Goal: Information Seeking & Learning: Check status

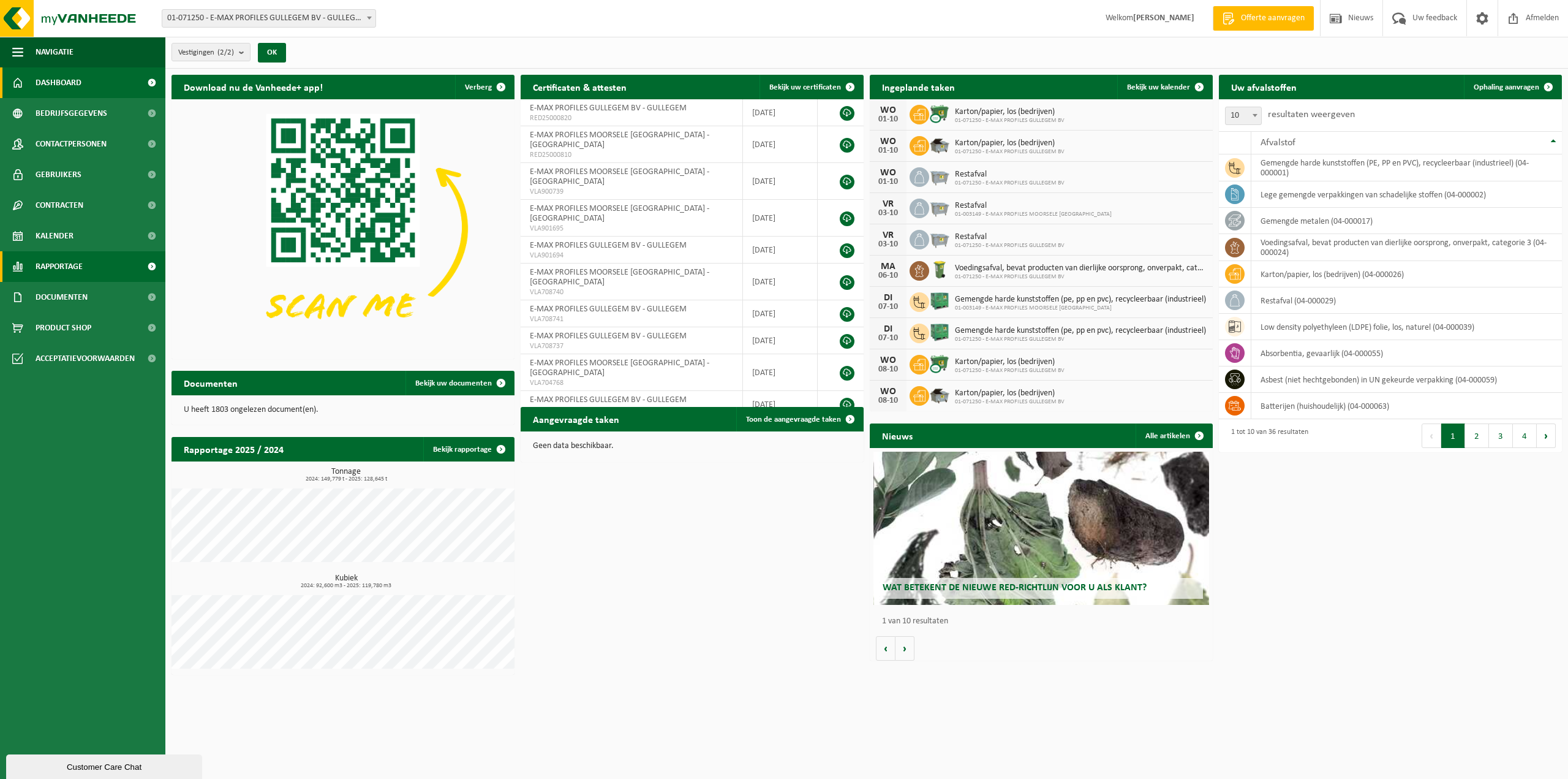
click at [74, 273] on span "Rapportage" at bounding box center [59, 267] width 47 height 30
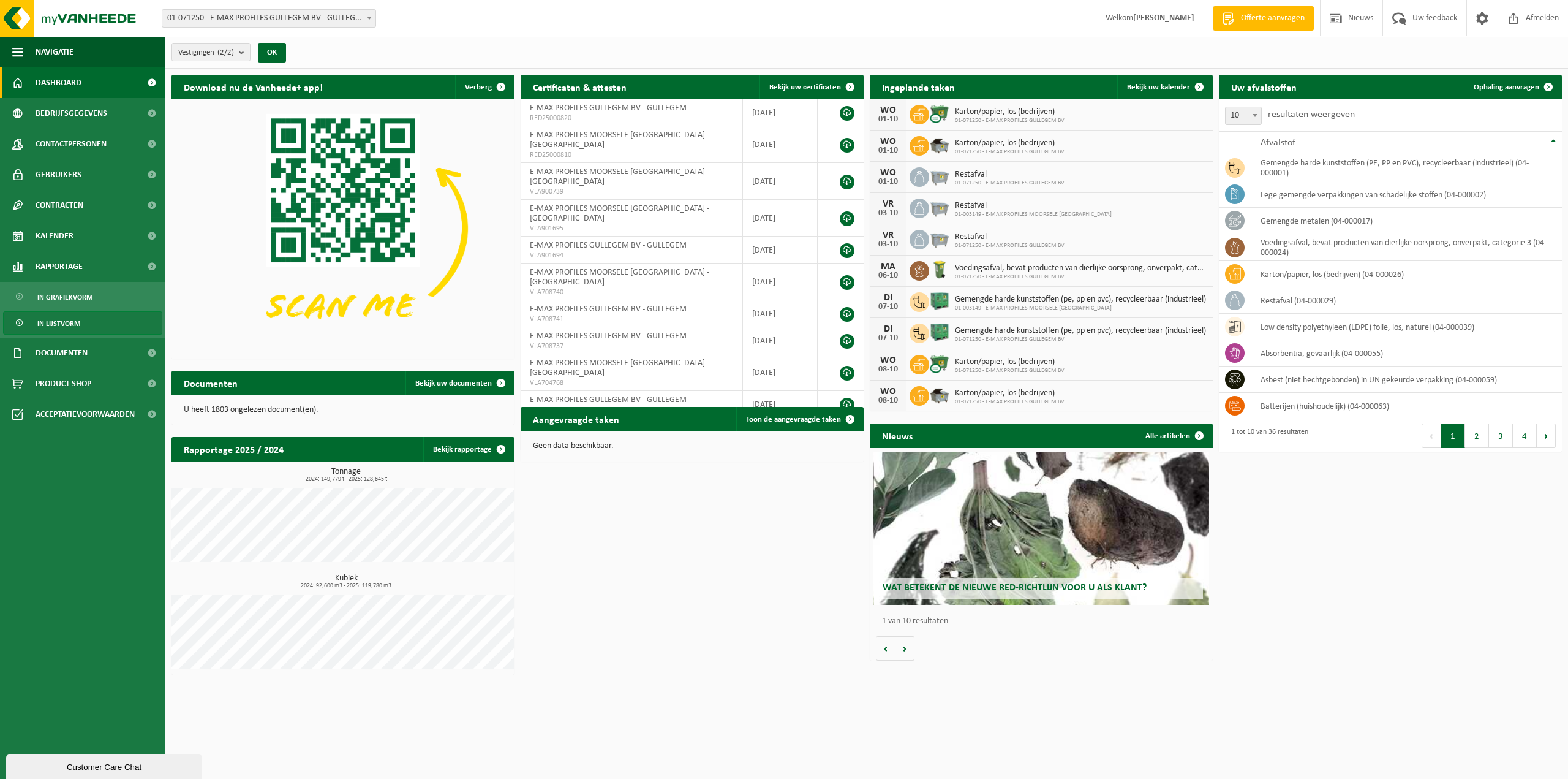
click at [75, 318] on span "In lijstvorm" at bounding box center [59, 324] width 43 height 24
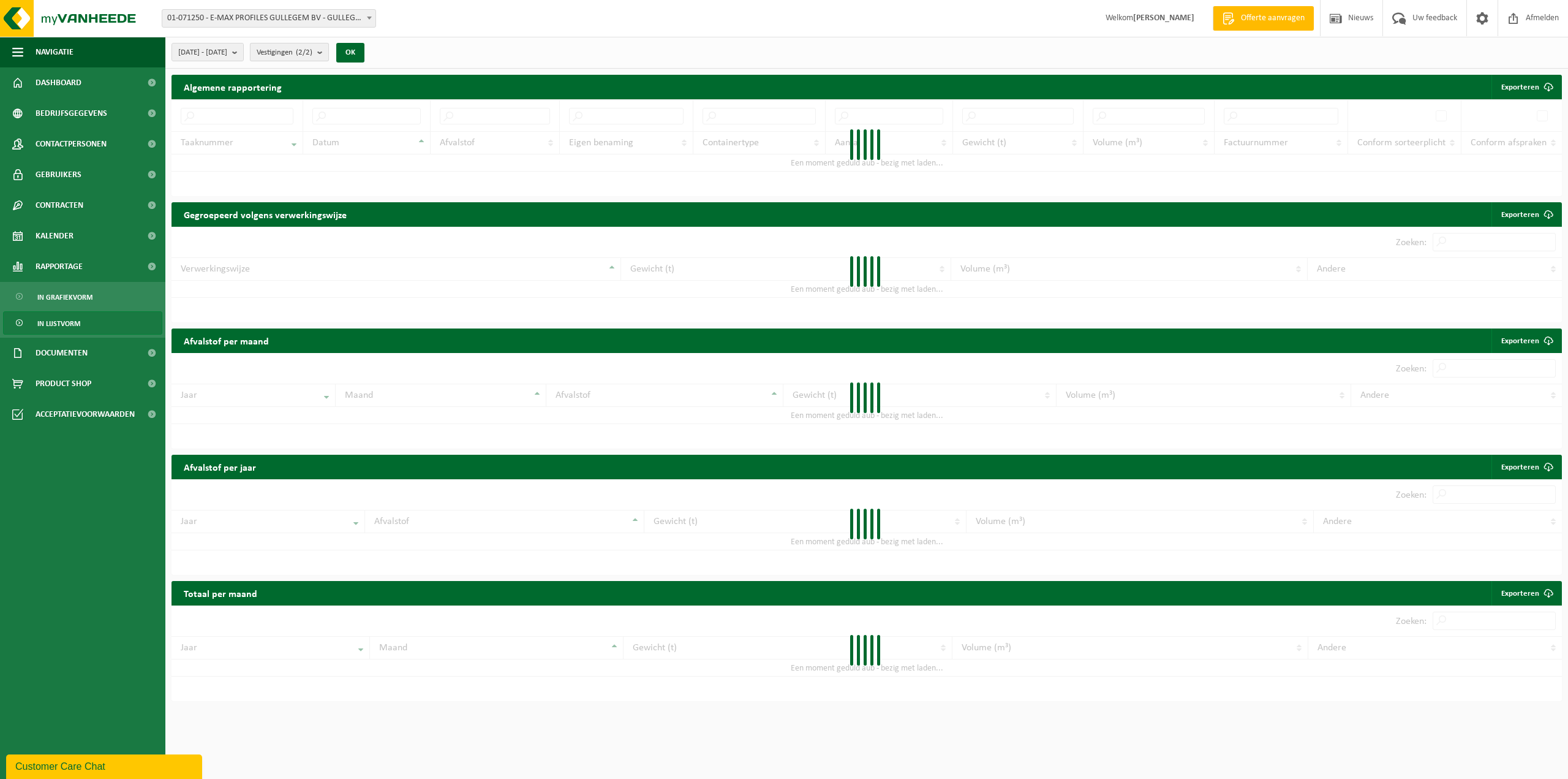
click at [328, 52] on b "submit" at bounding box center [323, 52] width 11 height 18
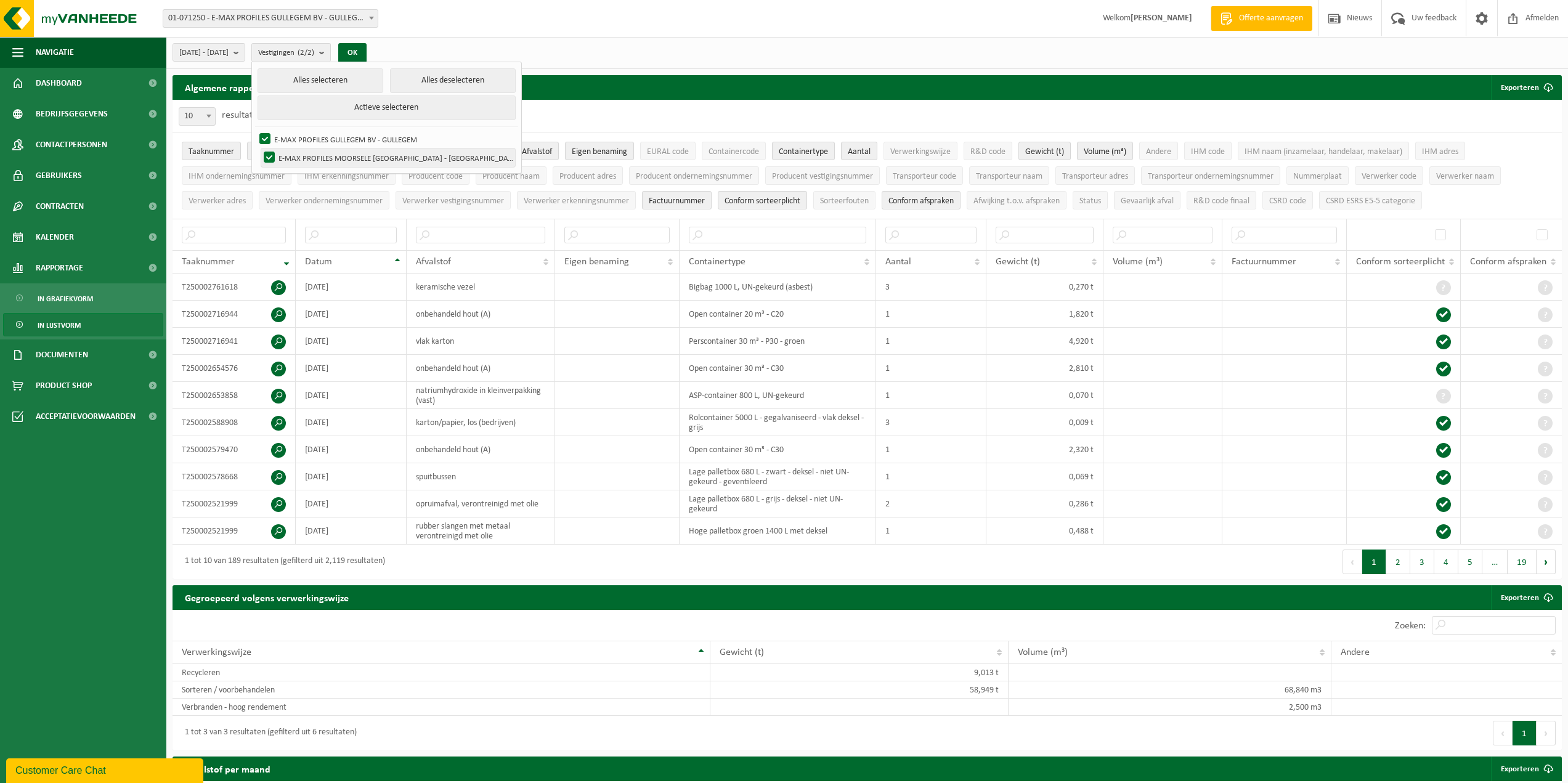
click at [349, 155] on label "E-MAX PROFILES MOORSELE [GEOGRAPHIC_DATA] - [GEOGRAPHIC_DATA]" at bounding box center [388, 158] width 254 height 18
click at [260, 148] on input "E-MAX PROFILES MOORSELE [GEOGRAPHIC_DATA] - [GEOGRAPHIC_DATA]" at bounding box center [259, 148] width 1 height 1
click at [355, 153] on label "E-MAX PROFILES MOORSELE [GEOGRAPHIC_DATA] - [GEOGRAPHIC_DATA]" at bounding box center [388, 158] width 254 height 18
click at [260, 148] on input "E-MAX PROFILES MOORSELE [GEOGRAPHIC_DATA] - [GEOGRAPHIC_DATA]" at bounding box center [259, 148] width 1 height 1
click at [1253, 48] on div "2025-05-01 - 2025-10-01 Huidige maand Vorige maand Laatste 6 maanden Huidig jaa…" at bounding box center [867, 53] width 1402 height 32
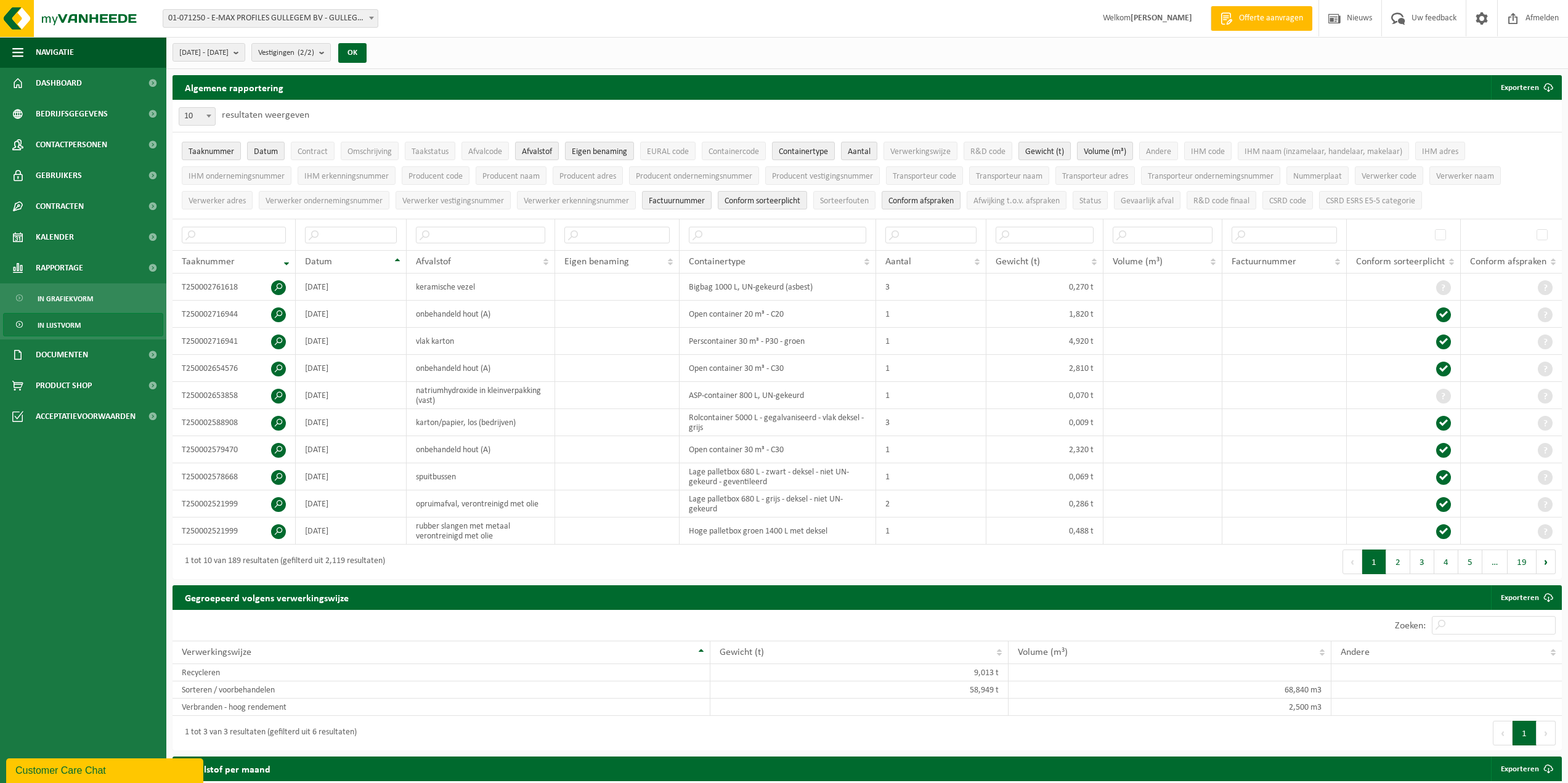
click at [314, 56] on count "(2/2)" at bounding box center [306, 53] width 17 height 8
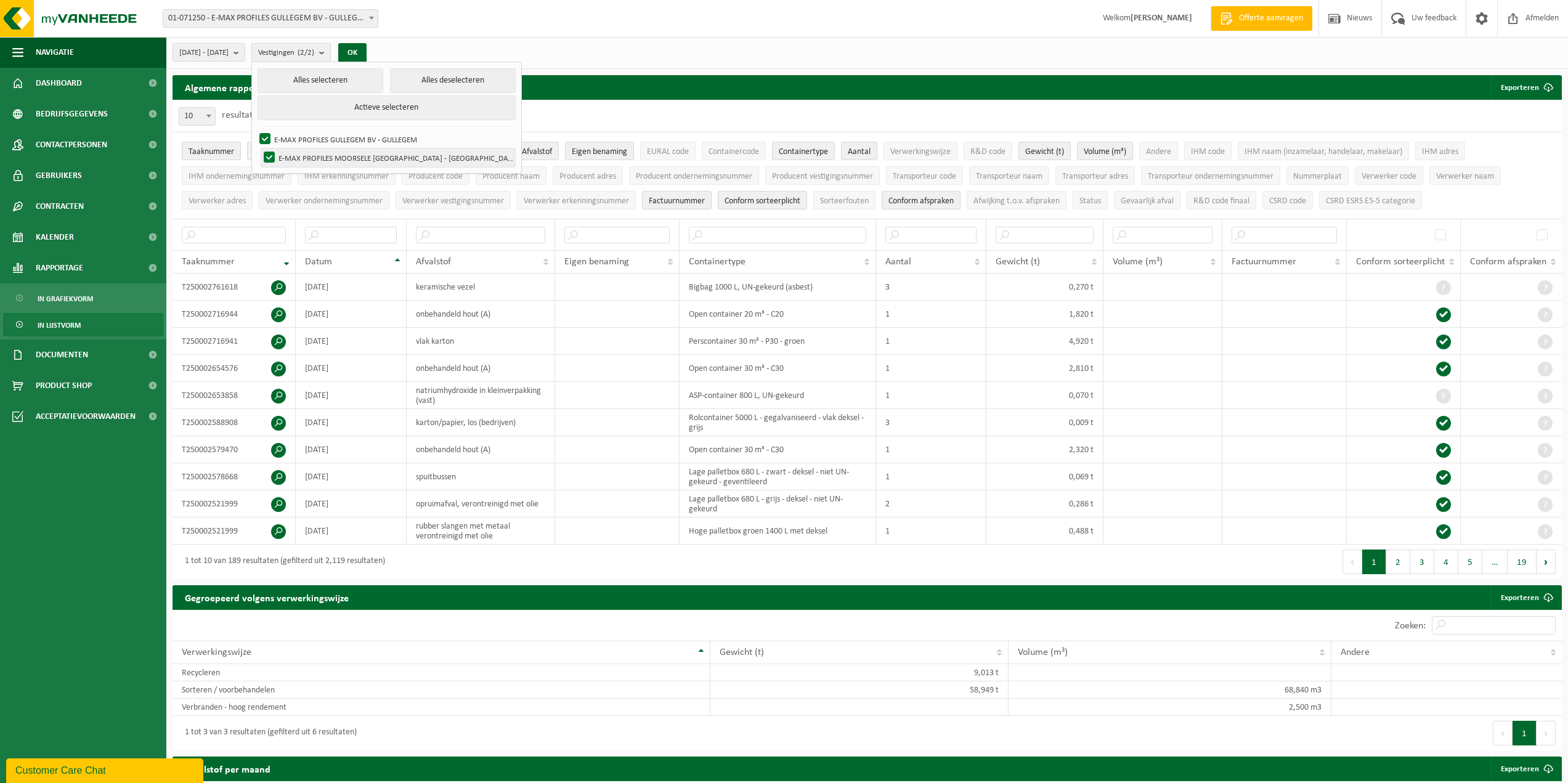
click at [325, 156] on label "E-MAX PROFILES MOORSELE [GEOGRAPHIC_DATA] - [GEOGRAPHIC_DATA]" at bounding box center [388, 158] width 254 height 18
click at [260, 148] on input "E-MAX PROFILES MOORSELE [GEOGRAPHIC_DATA] - [GEOGRAPHIC_DATA]" at bounding box center [259, 148] width 1 height 1
checkbox input "false"
click at [60, 53] on span "Navigatie" at bounding box center [55, 52] width 38 height 31
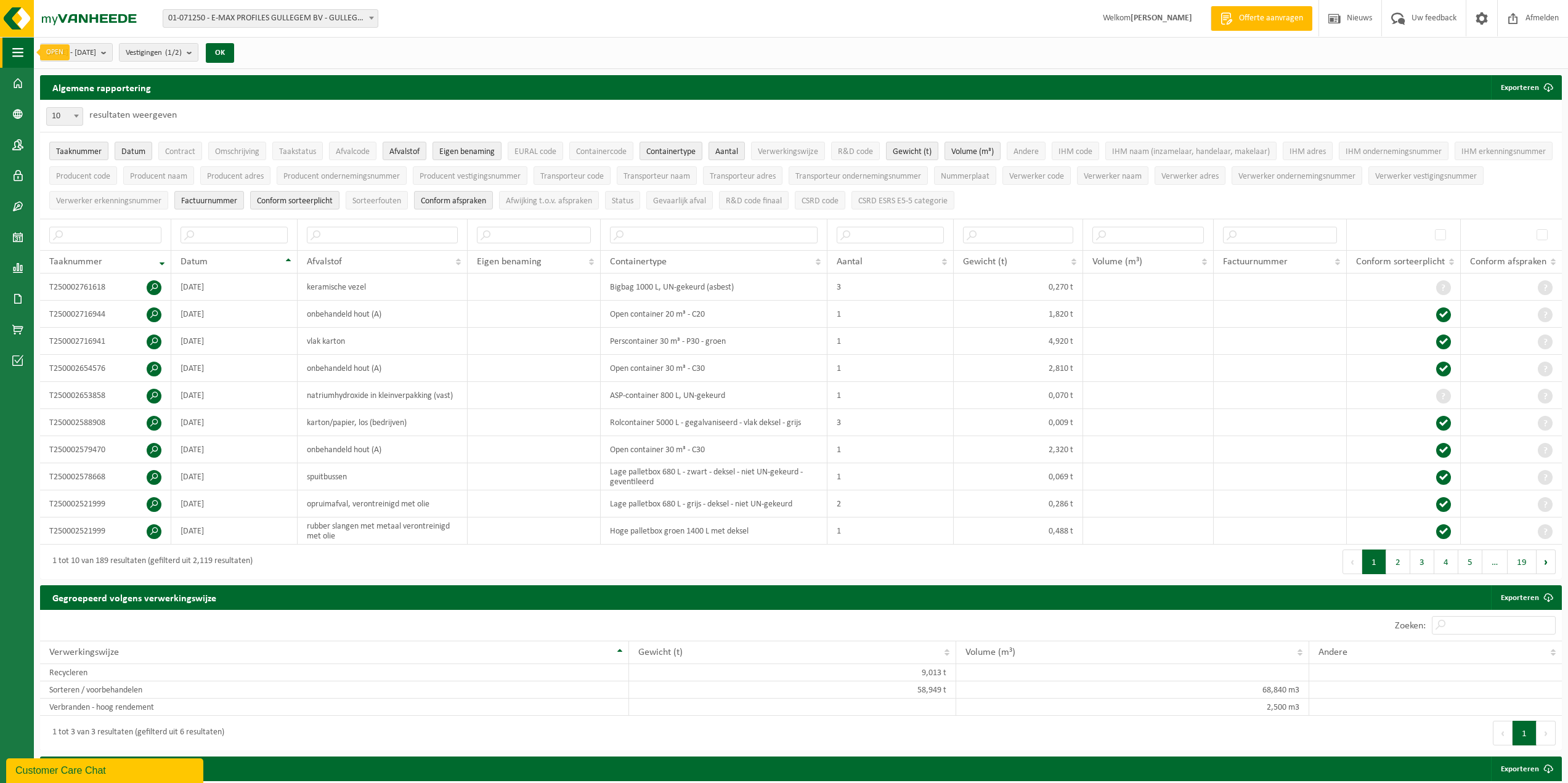
click at [18, 56] on span "button" at bounding box center [18, 52] width 11 height 31
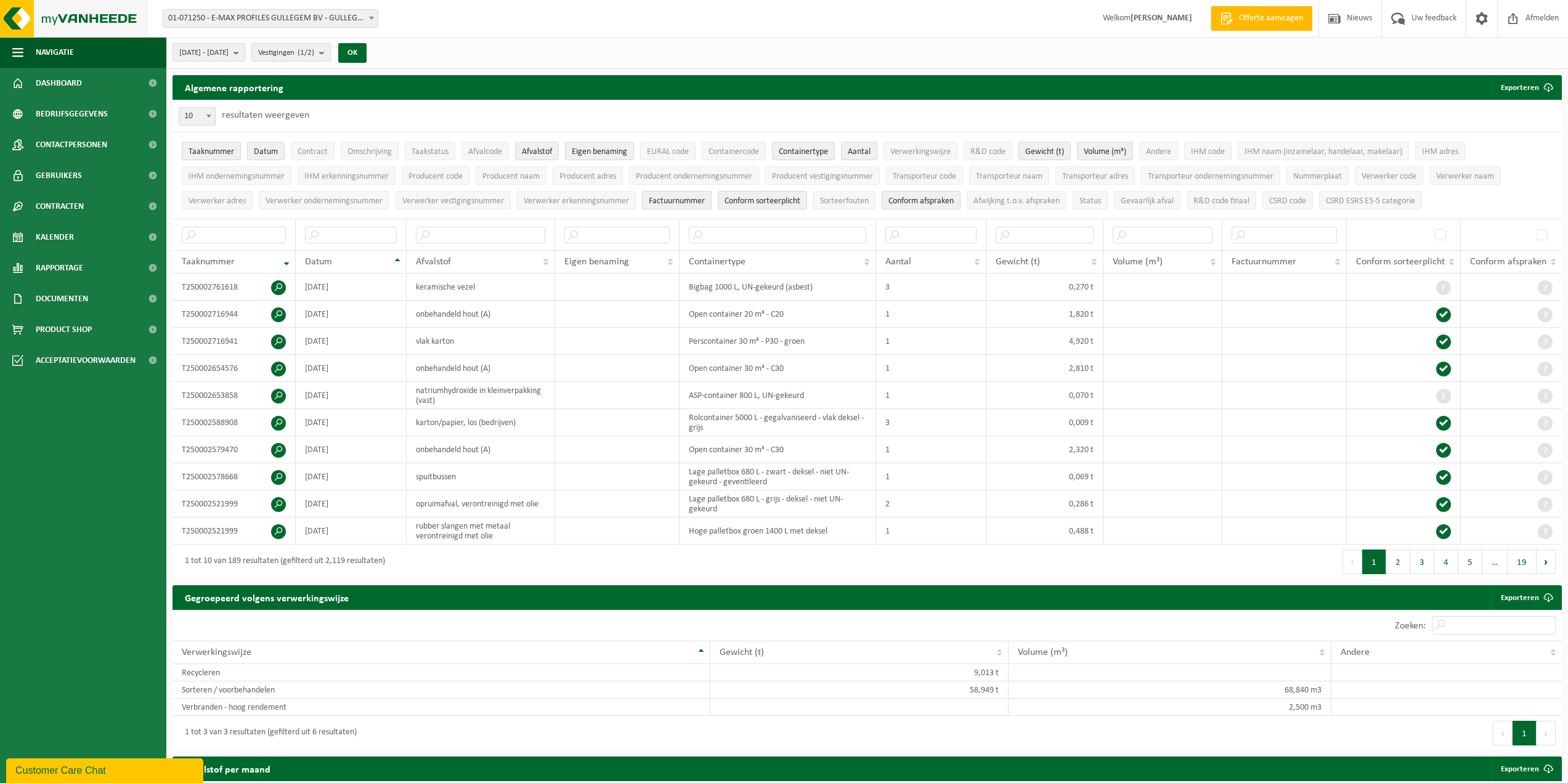
click at [80, 15] on img at bounding box center [74, 18] width 148 height 37
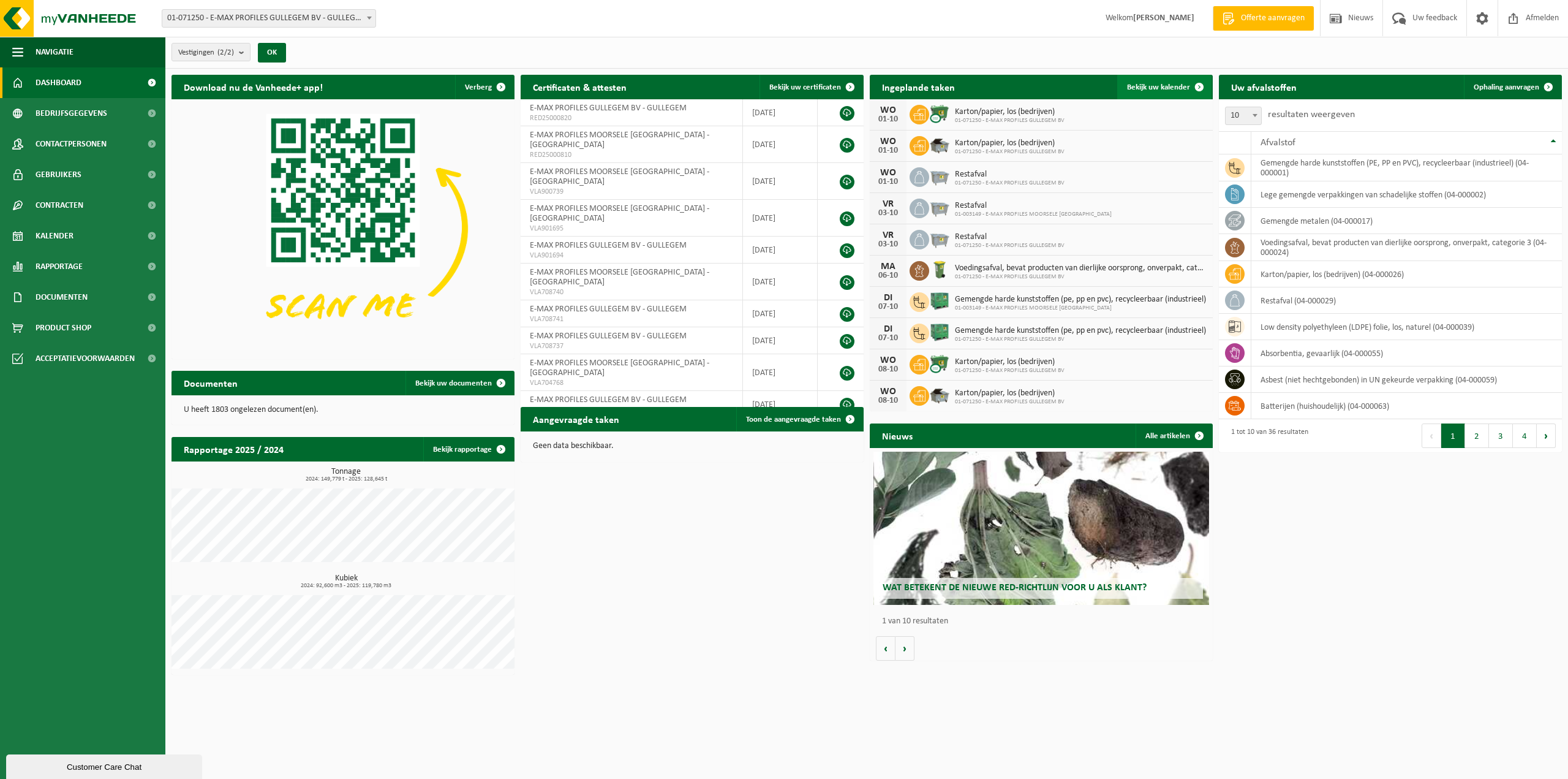
click at [1166, 86] on span "Bekijk uw kalender" at bounding box center [1158, 87] width 63 height 8
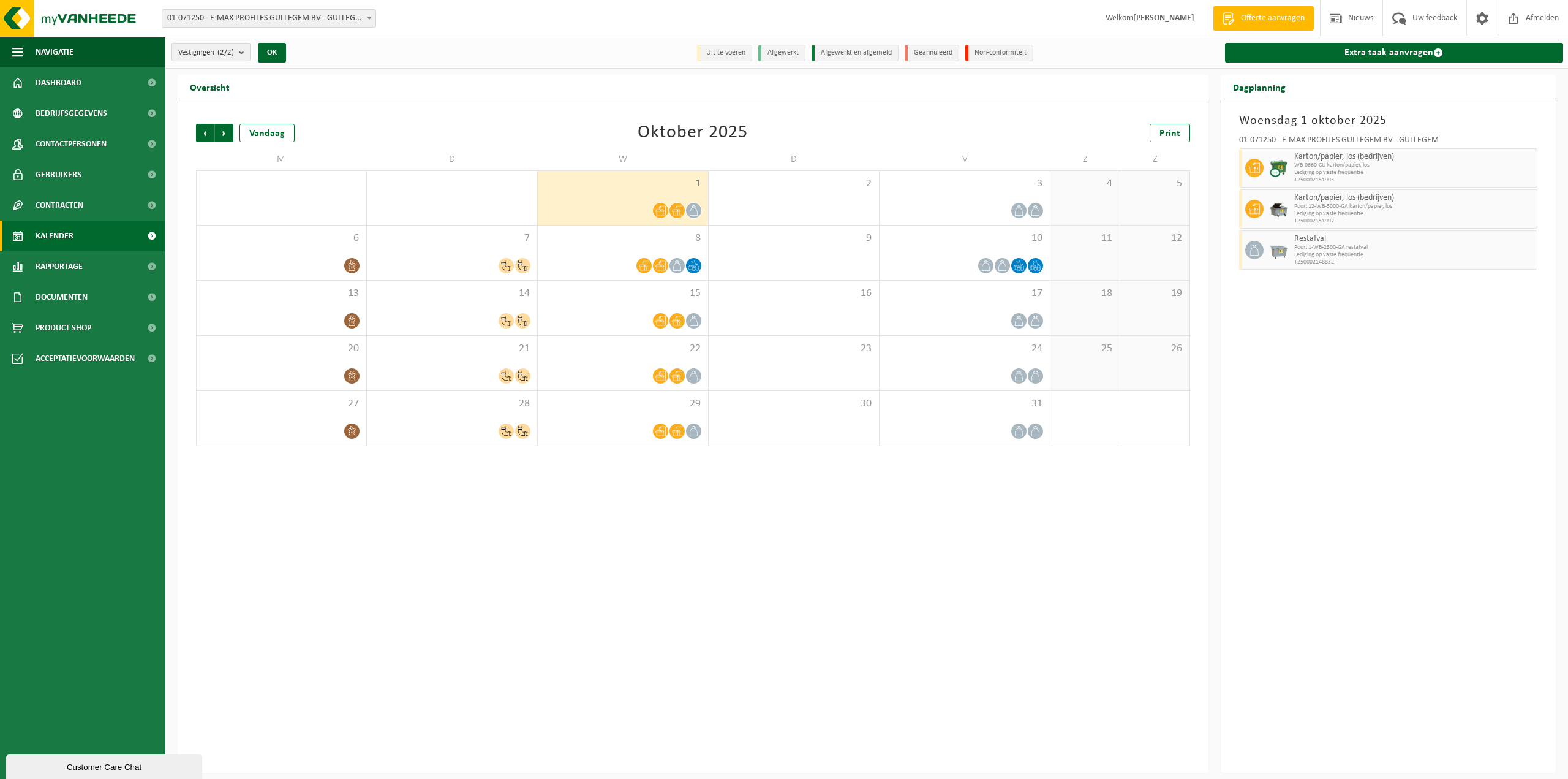
click at [244, 49] on b "submit" at bounding box center [244, 52] width 11 height 18
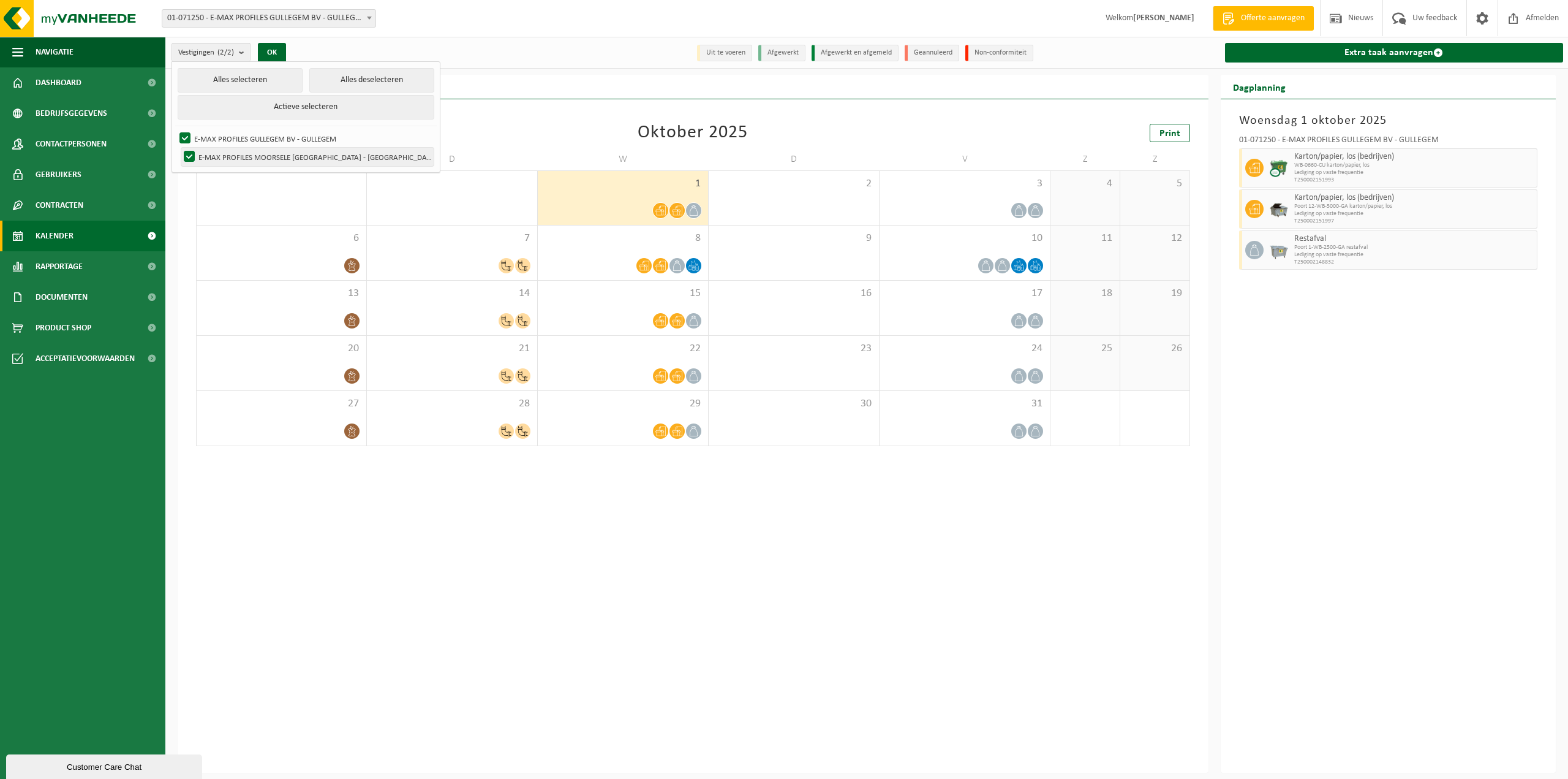
click at [234, 151] on label "E-MAX PROFILES MOORSELE [GEOGRAPHIC_DATA] - [GEOGRAPHIC_DATA]" at bounding box center [308, 157] width 253 height 18
click at [180, 148] on input "E-MAX PROFILES MOORSELE [GEOGRAPHIC_DATA] - [GEOGRAPHIC_DATA]" at bounding box center [179, 147] width 1 height 1
checkbox input "false"
click at [275, 50] on button "OK" at bounding box center [272, 53] width 28 height 20
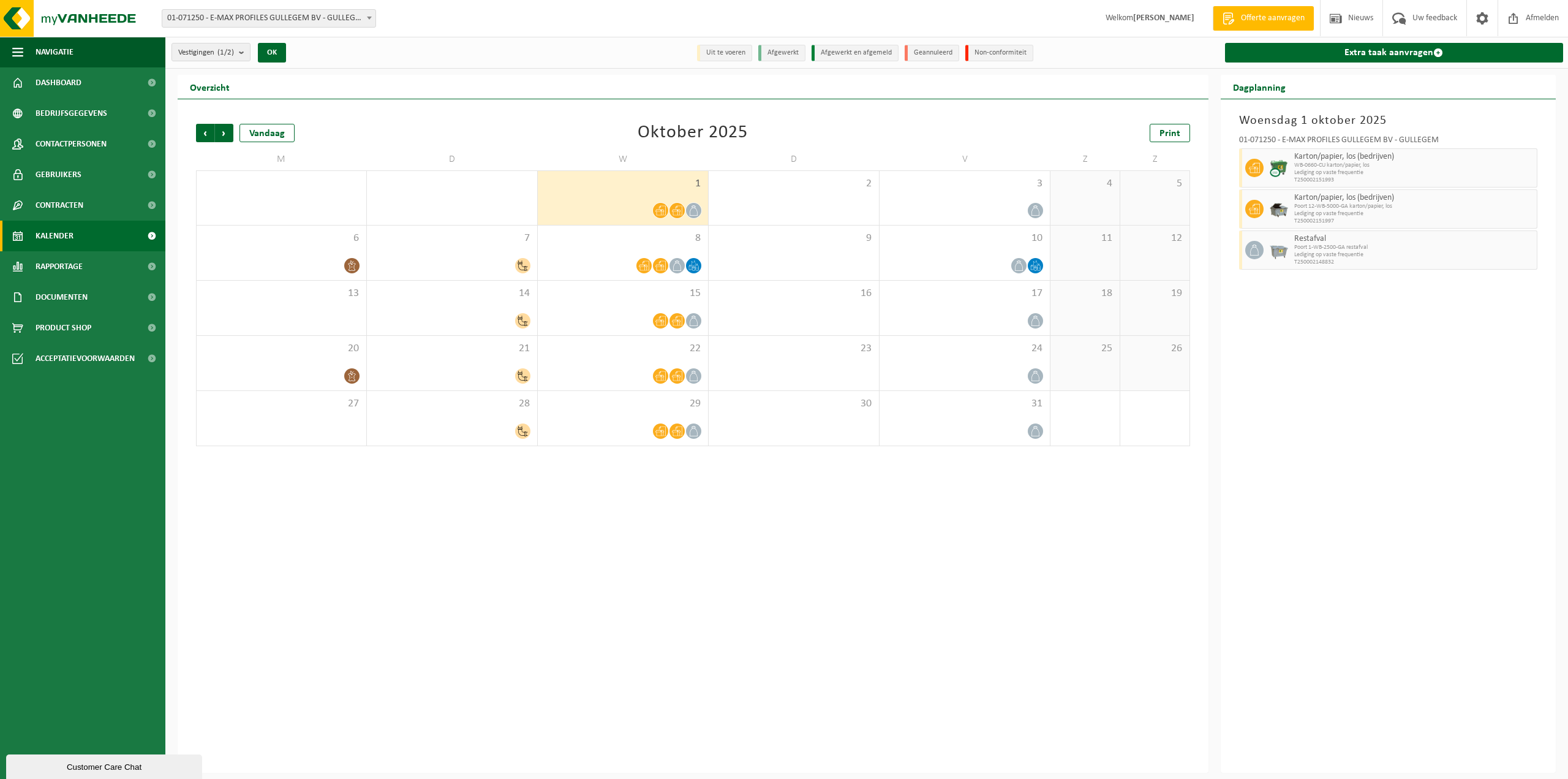
click at [773, 670] on div "Vorige Volgende Vandaag Oktober 2025 Print M D W D V Z Z 29 30 1 1 2 3 4 5 6 7 …" at bounding box center [693, 436] width 1031 height 674
click at [212, 127] on span "Vorige" at bounding box center [206, 133] width 18 height 18
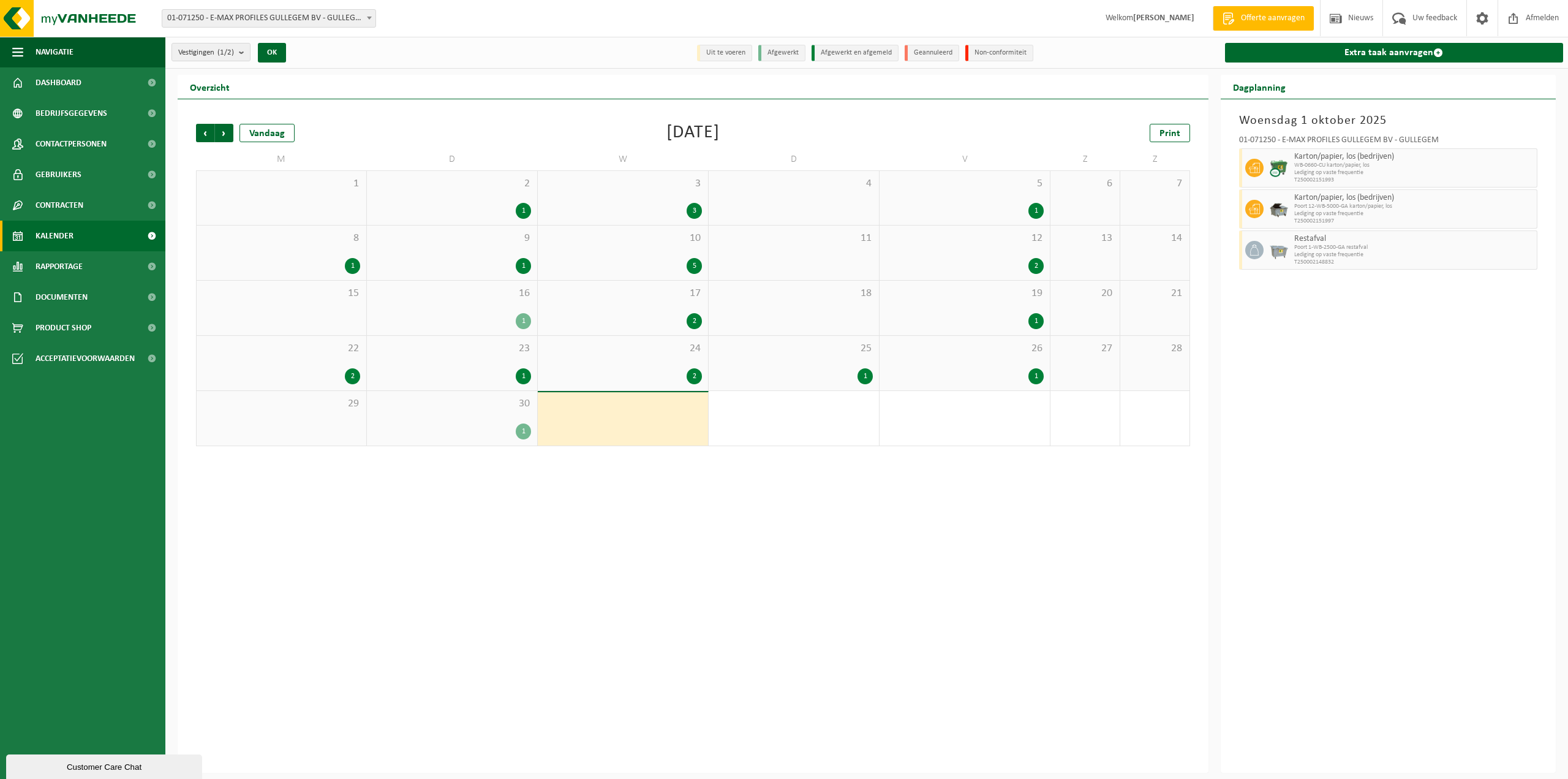
click at [680, 598] on div "Vorige Volgende Vandaag September 2025 Print M D W D V Z Z 1 2 1 3 3 4 5 1 6 7 …" at bounding box center [693, 436] width 1031 height 674
click at [468, 425] on div "1" at bounding box center [452, 431] width 158 height 16
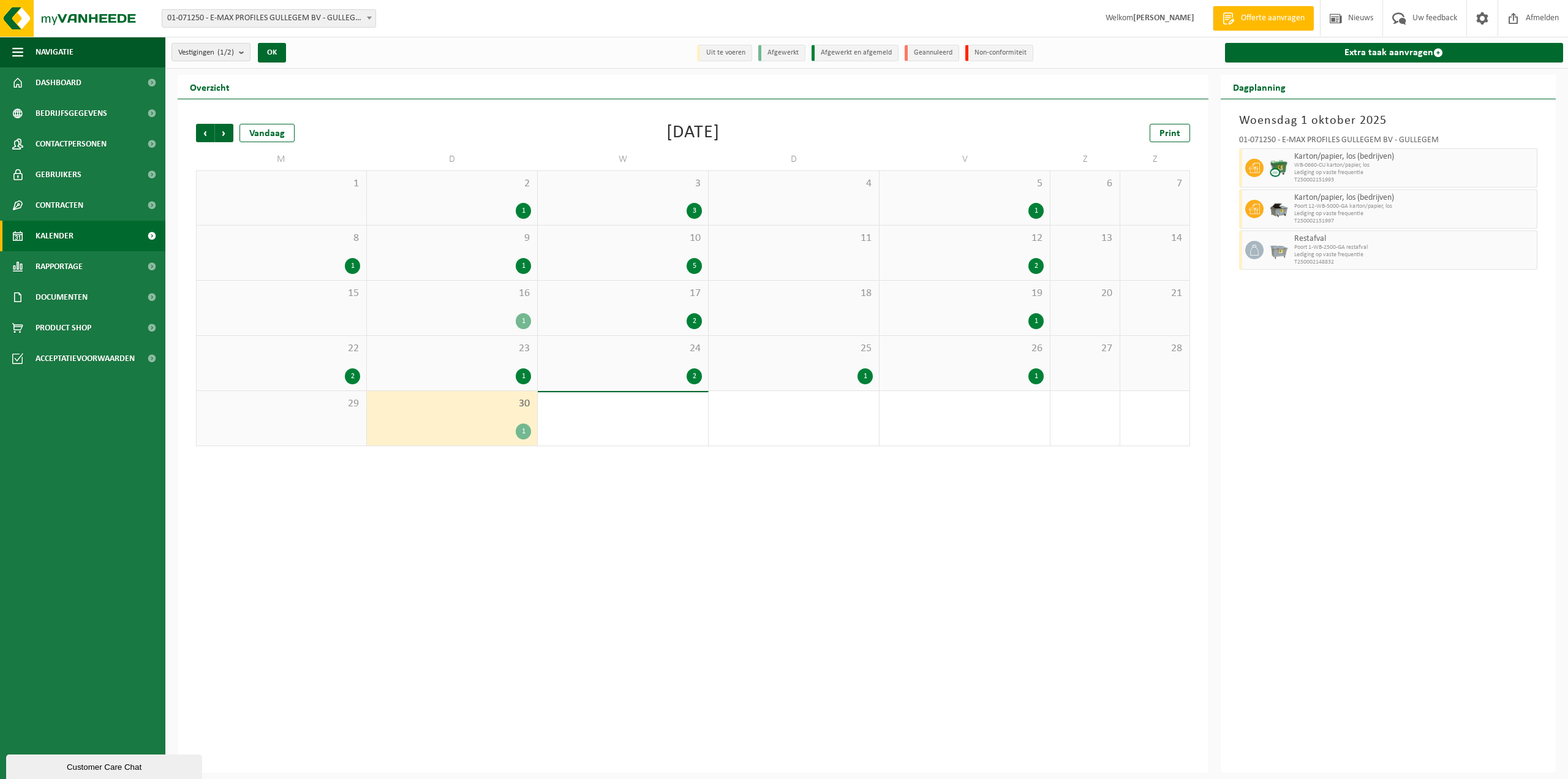
click at [522, 433] on div "1" at bounding box center [524, 431] width 15 height 16
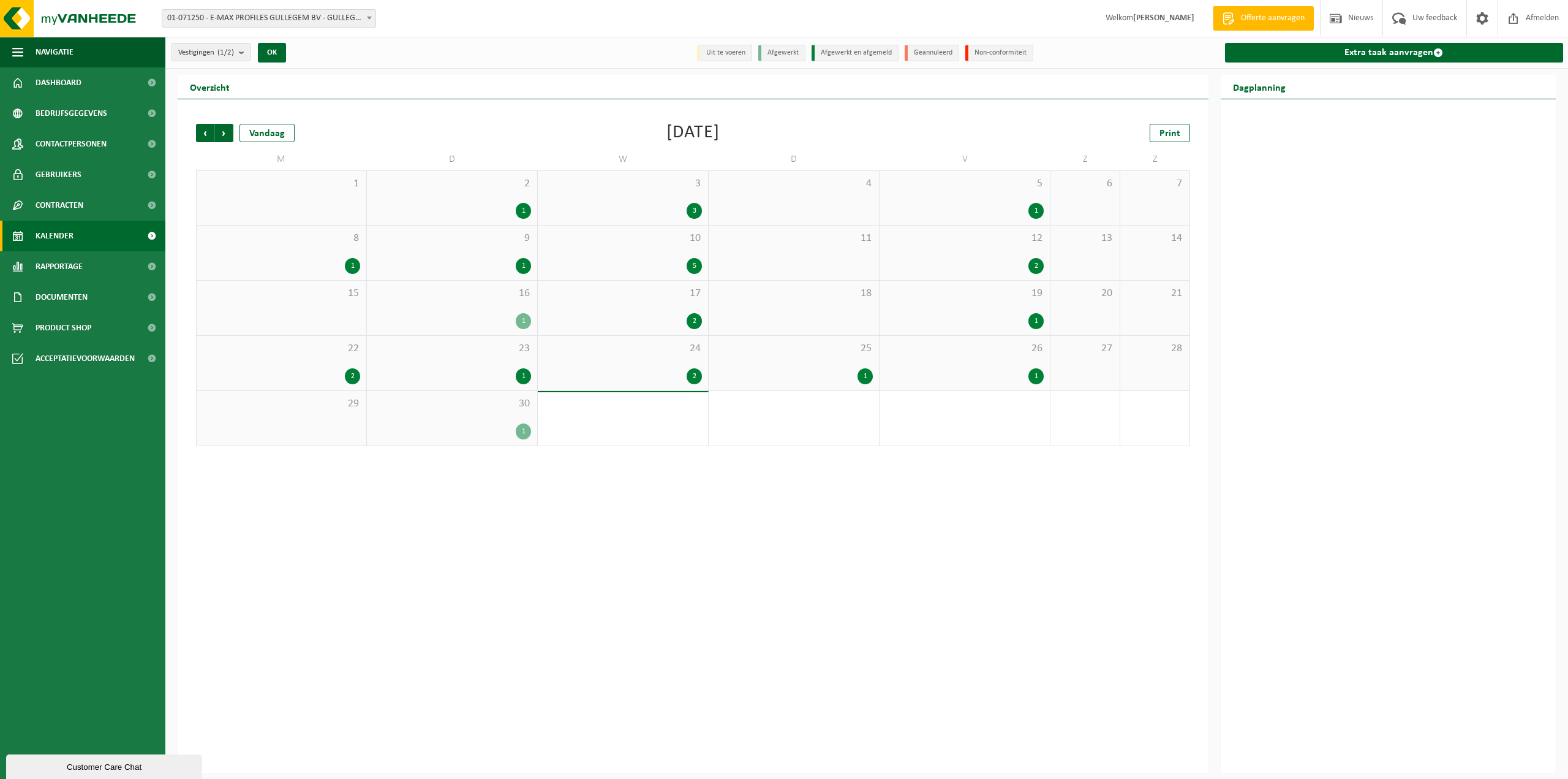
click at [527, 429] on div "1" at bounding box center [524, 431] width 15 height 16
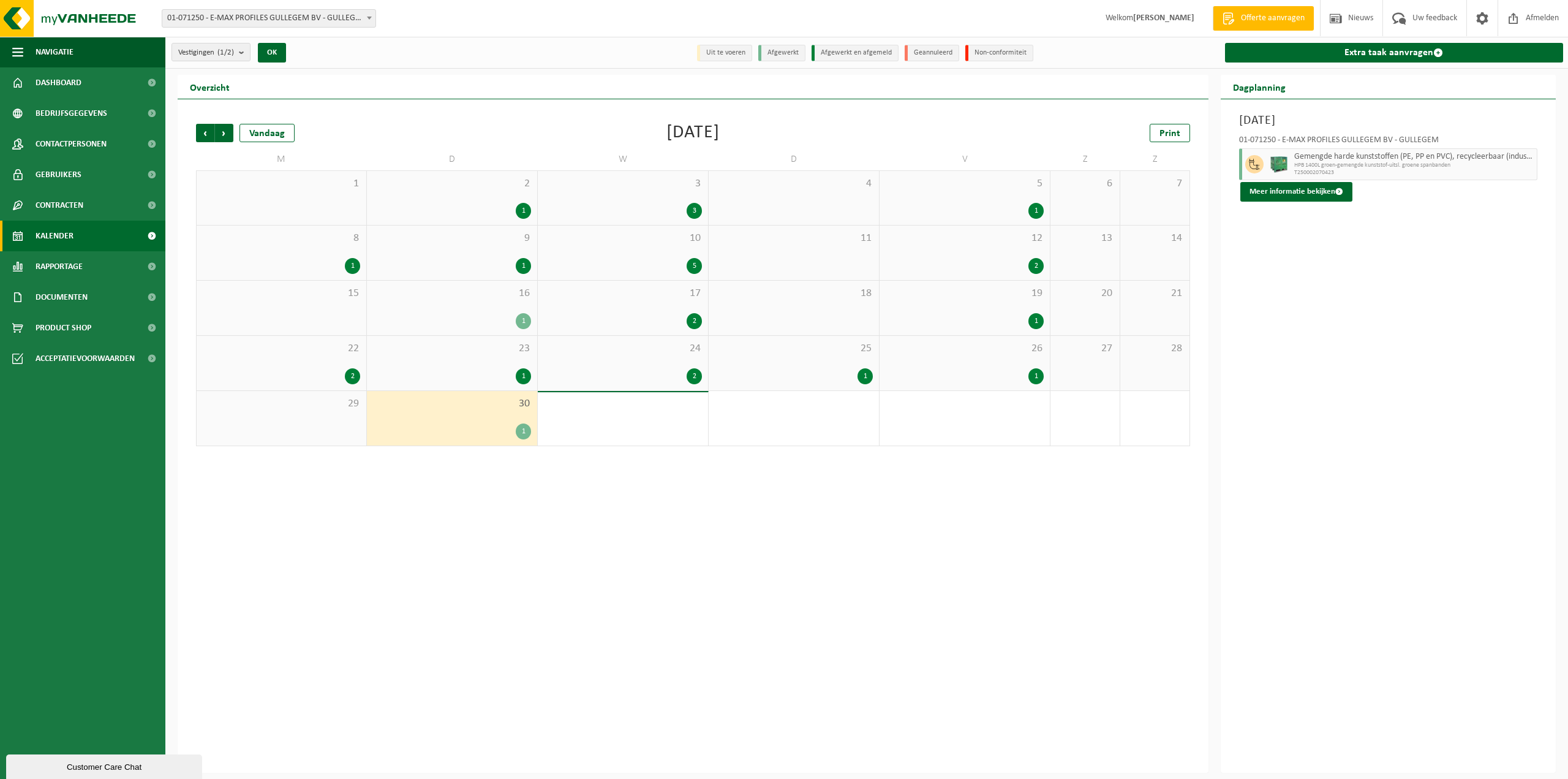
click at [530, 512] on div "Vorige Volgende Vandaag September 2025 Print M D W D V Z Z 1 2 1 3 3 4 5 1 6 7 …" at bounding box center [693, 436] width 1031 height 674
click at [83, 272] on span "Rapportage" at bounding box center [59, 267] width 47 height 30
click at [72, 327] on span "In lijstvorm" at bounding box center [59, 324] width 43 height 24
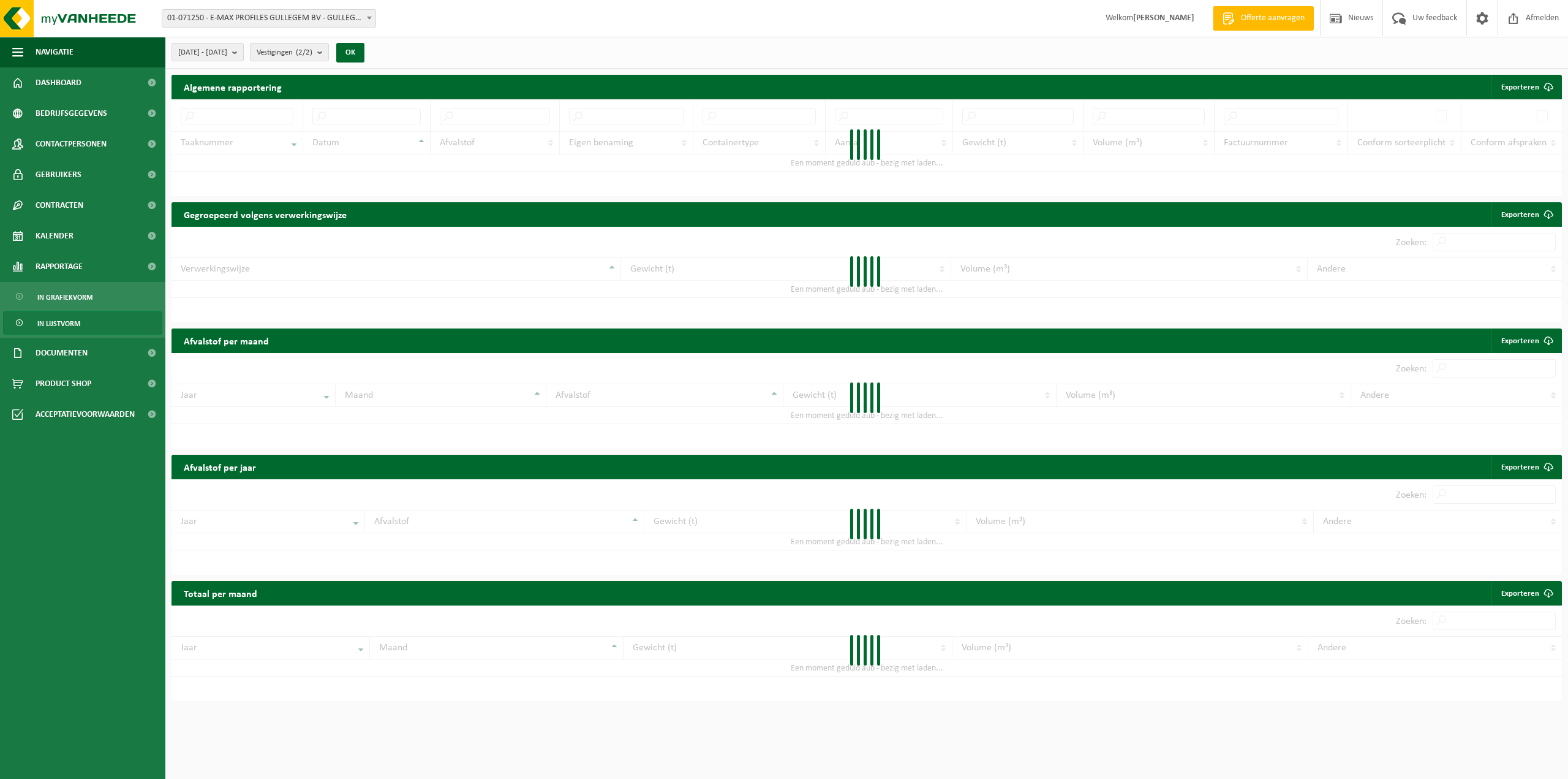
click at [329, 55] on button "Vestigingen (2/2)" at bounding box center [289, 52] width 79 height 18
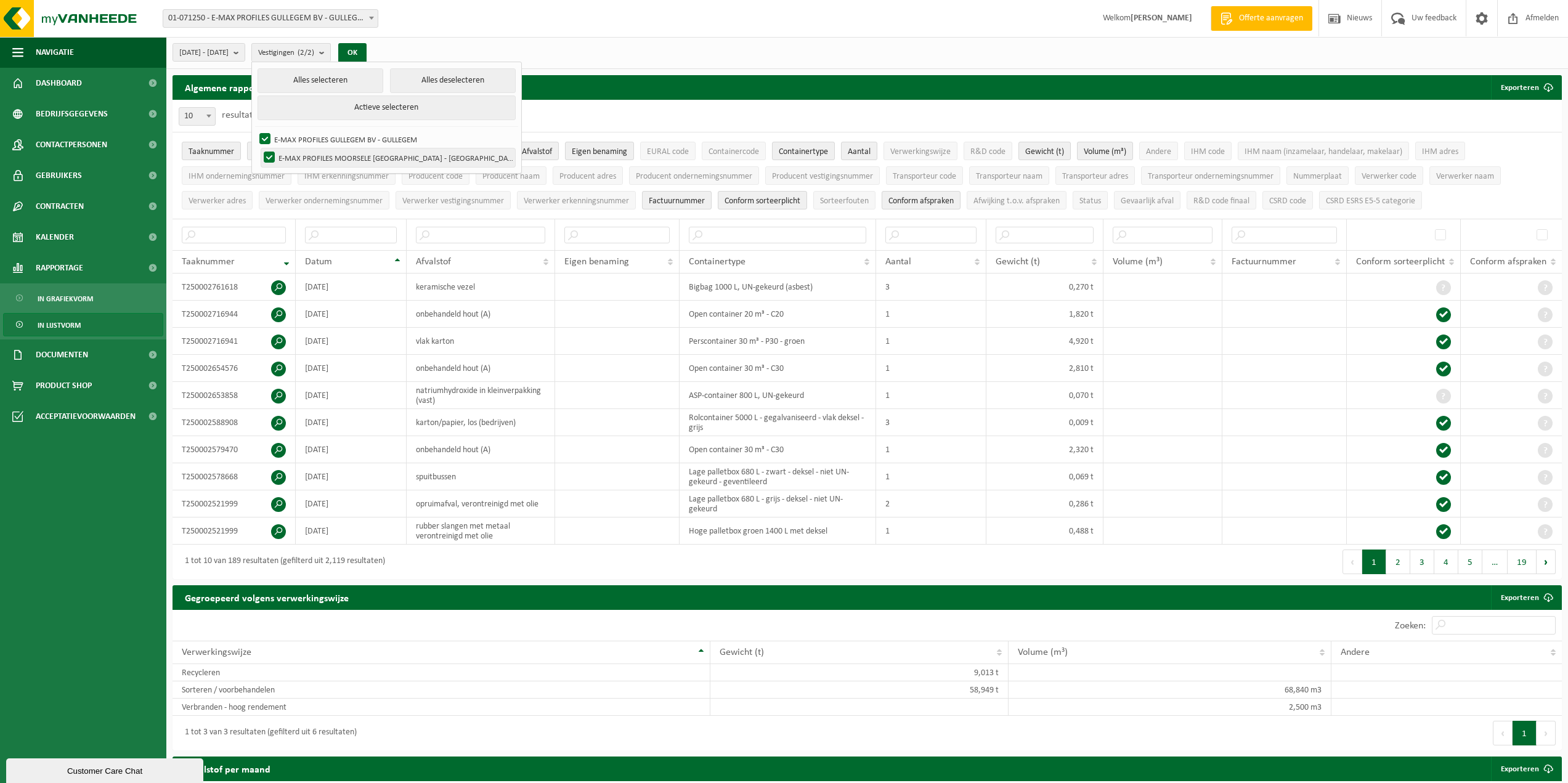
click at [334, 150] on label "E-MAX PROFILES MOORSELE [GEOGRAPHIC_DATA] - [GEOGRAPHIC_DATA]" at bounding box center [388, 158] width 254 height 18
click at [260, 148] on input "E-MAX PROFILES MOORSELE [GEOGRAPHIC_DATA] - [GEOGRAPHIC_DATA]" at bounding box center [259, 148] width 1 height 1
checkbox input "false"
click at [367, 52] on button "OK" at bounding box center [352, 53] width 28 height 20
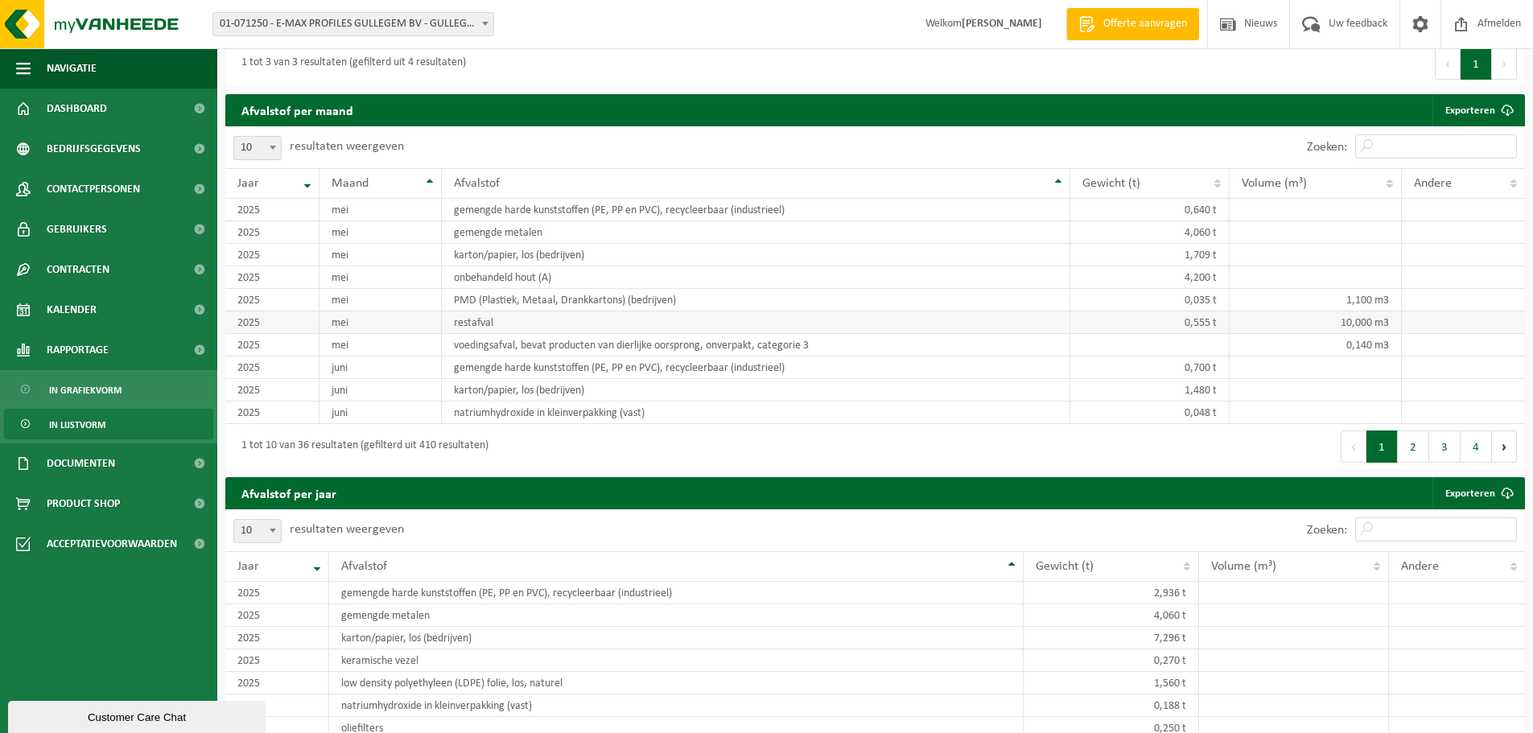
scroll to position [1046, 0]
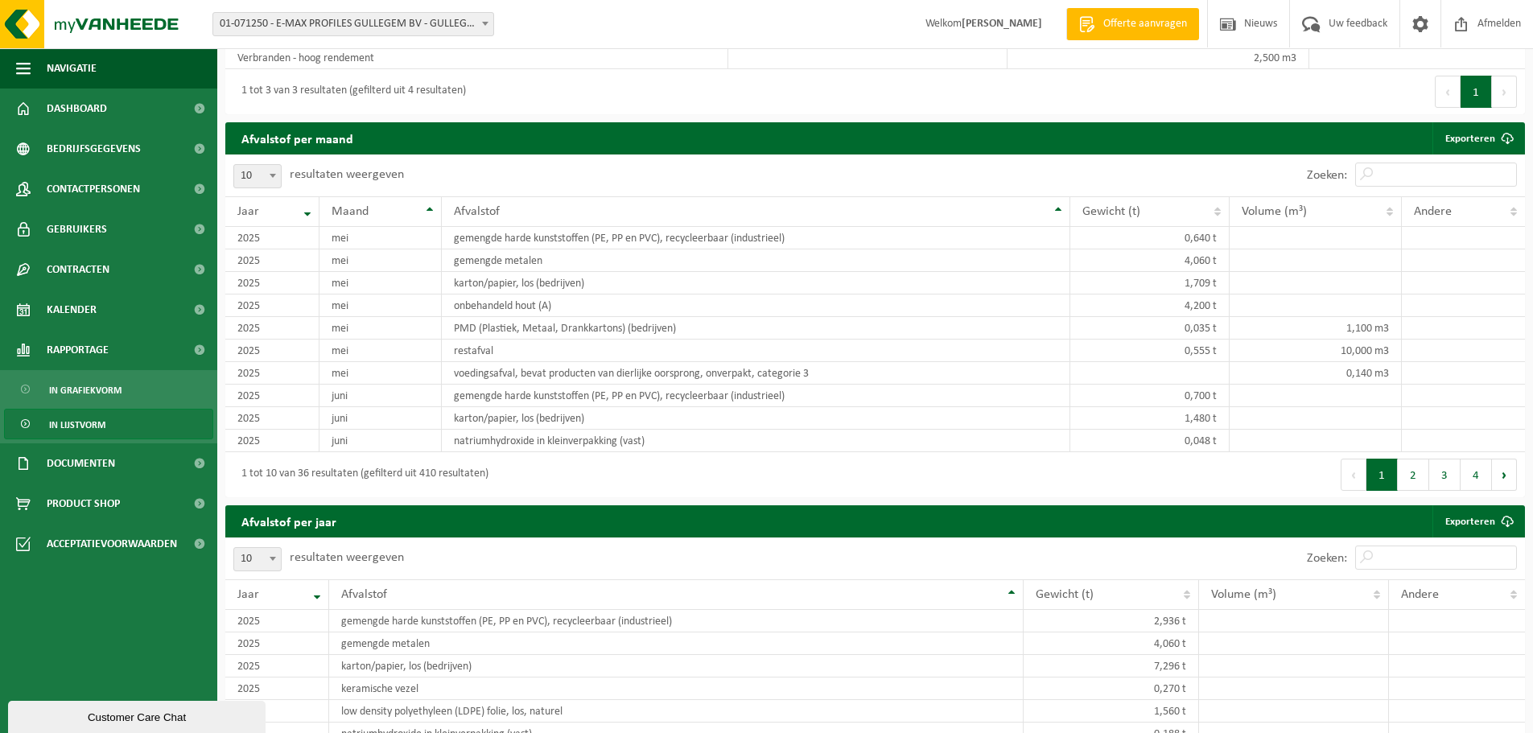
click at [1426, 465] on button "2" at bounding box center [1413, 475] width 31 height 32
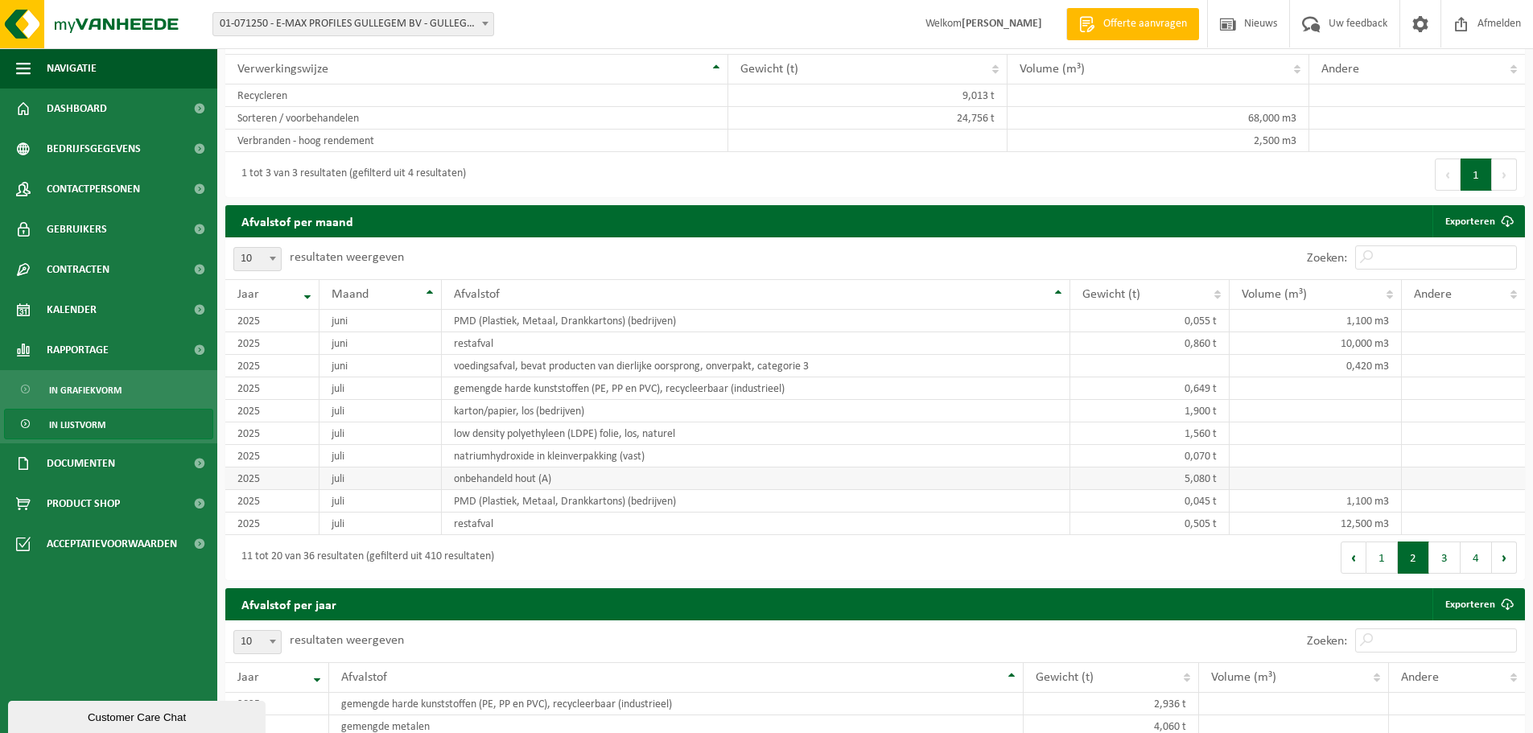
scroll to position [966, 0]
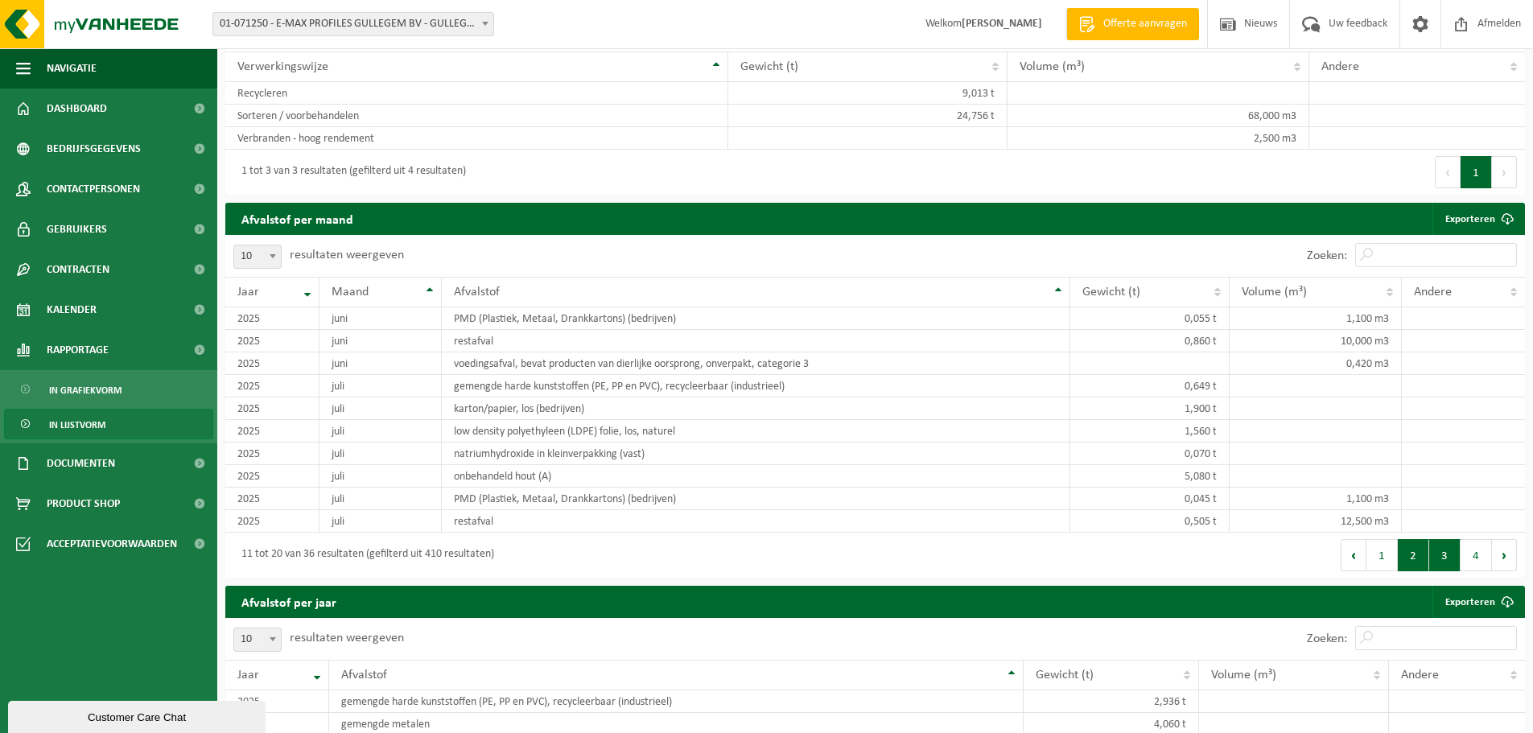
click at [1446, 554] on button "3" at bounding box center [1444, 555] width 31 height 32
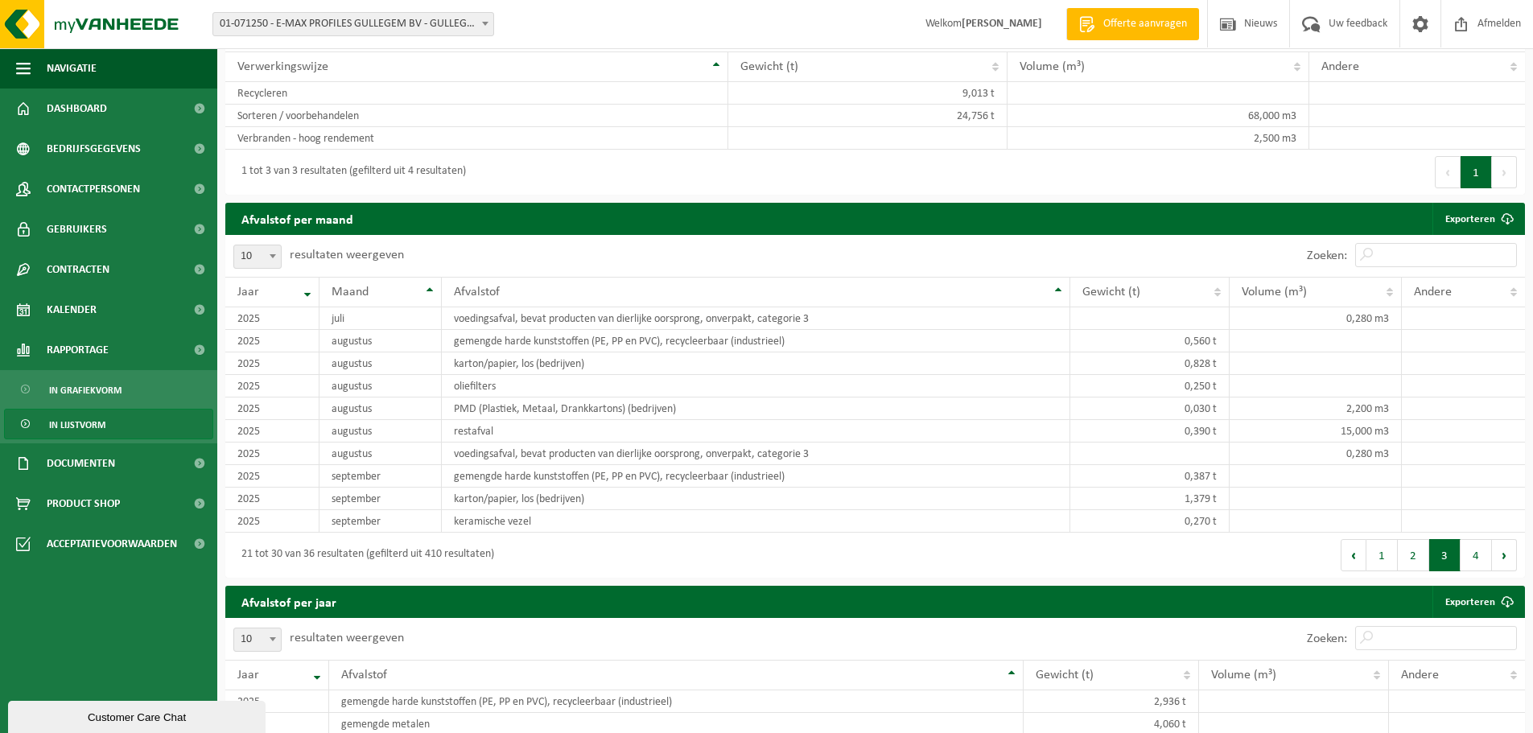
drag, startPoint x: 1477, startPoint y: 555, endPoint x: 1346, endPoint y: 563, distance: 131.4
click at [1477, 555] on button "4" at bounding box center [1476, 555] width 31 height 32
